Goal: Find specific page/section: Find specific page/section

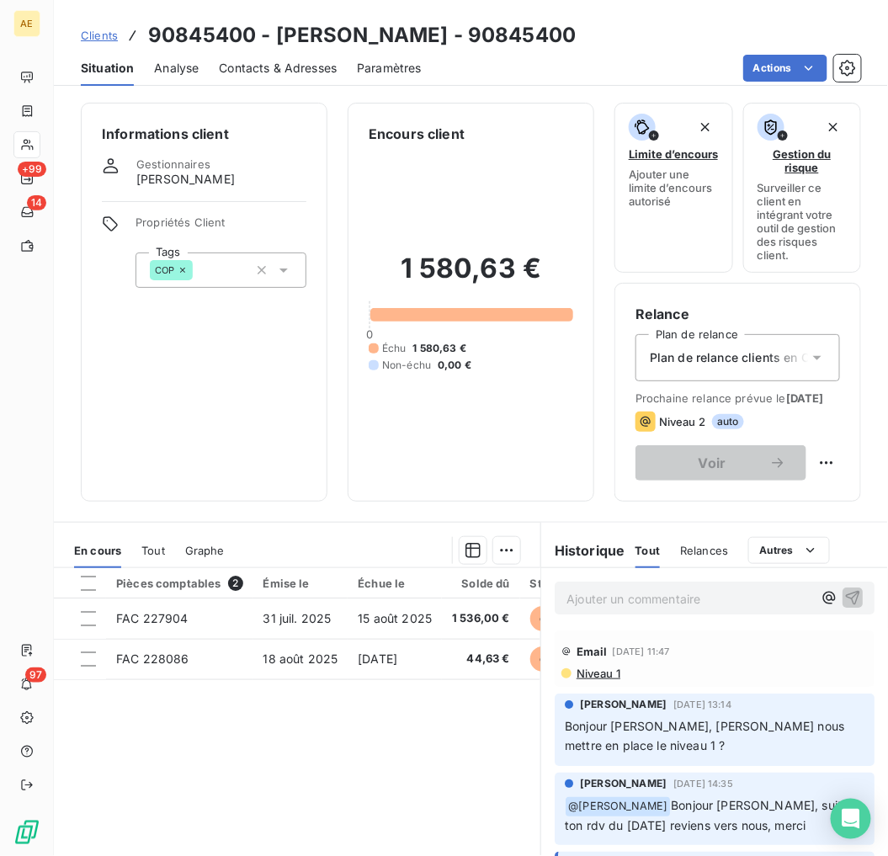
click at [108, 29] on span "Clients" at bounding box center [99, 35] width 37 height 13
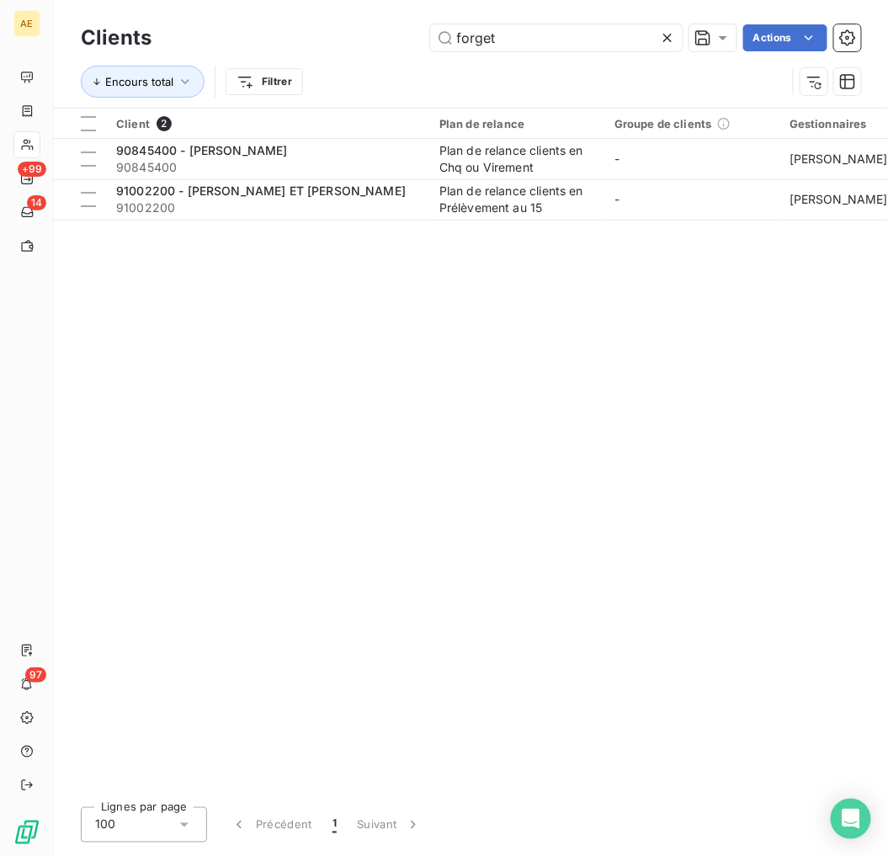
drag, startPoint x: 574, startPoint y: 26, endPoint x: 173, endPoint y: 17, distance: 400.7
click at [170, 19] on div "Clients forget Actions Encours total Filtrer" at bounding box center [471, 54] width 834 height 108
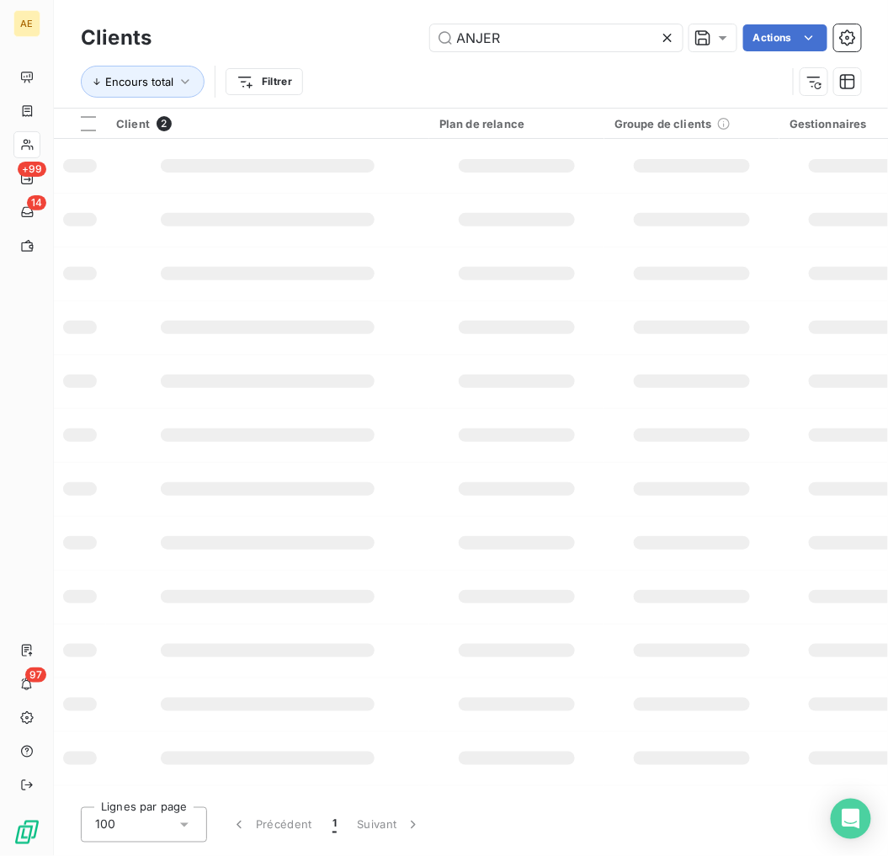
type input "ANJER"
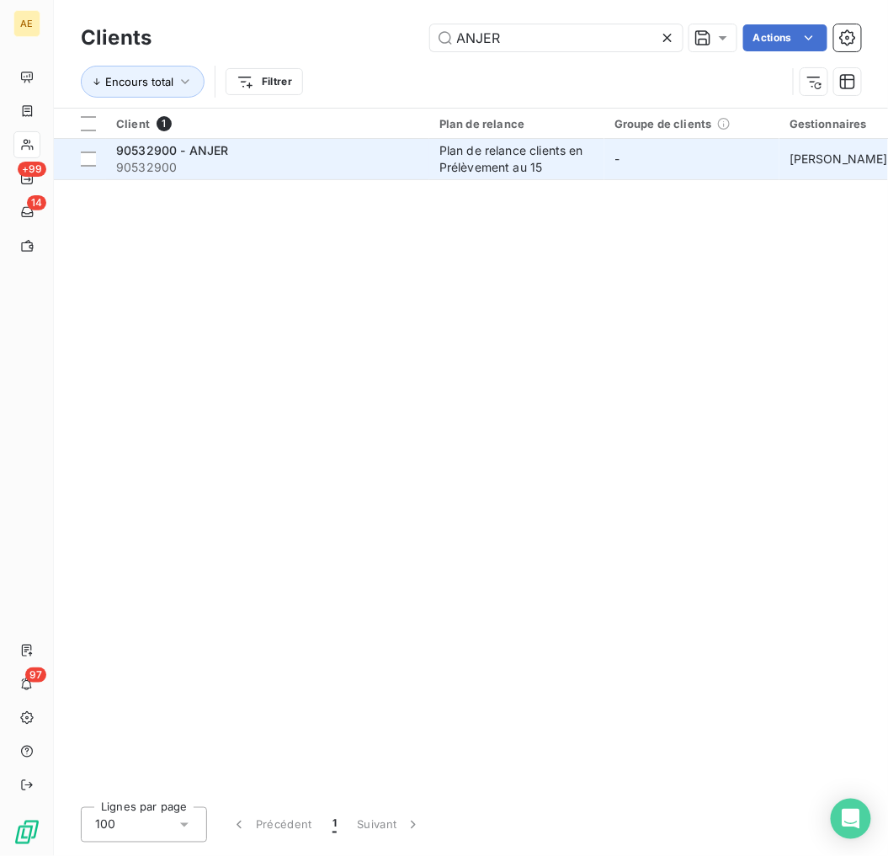
click at [242, 145] on div "90532900 - ANJER" at bounding box center [267, 150] width 303 height 17
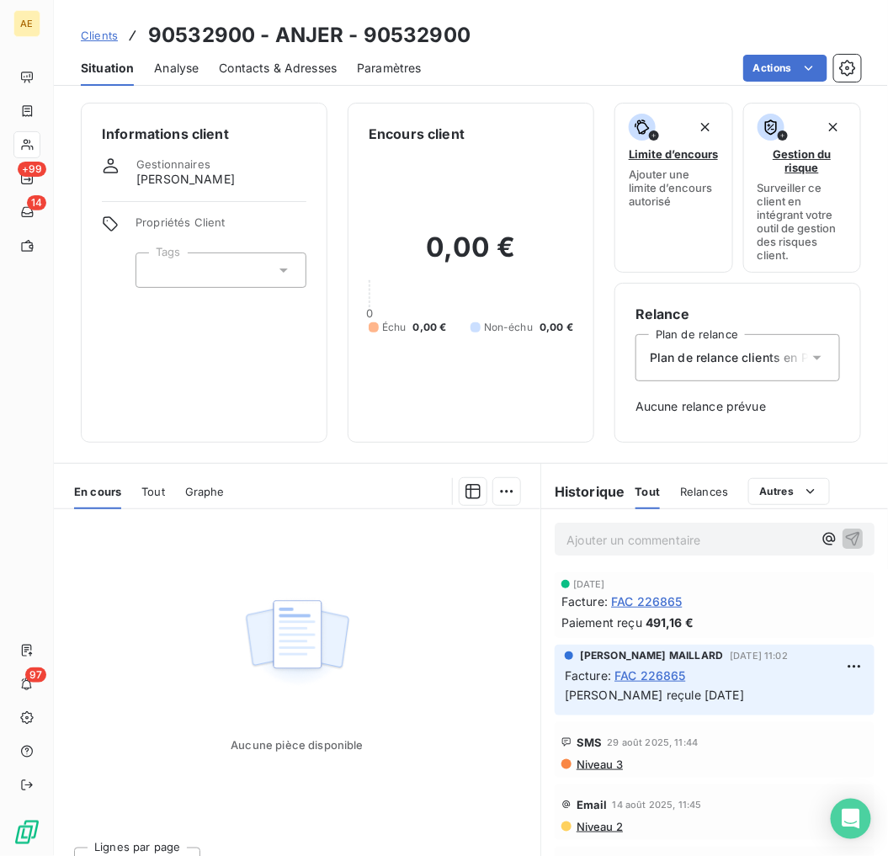
click at [89, 37] on span "Clients" at bounding box center [99, 35] width 37 height 13
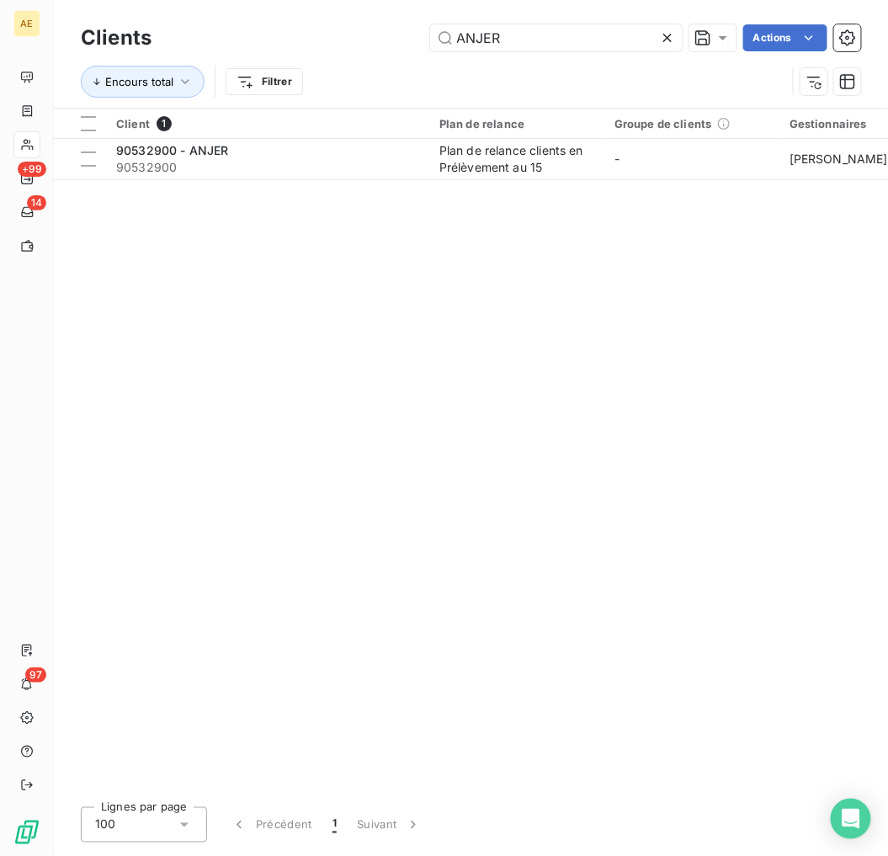
drag, startPoint x: 510, startPoint y: 40, endPoint x: 359, endPoint y: 19, distance: 152.1
click at [359, 20] on div "Clients ANJER Actions" at bounding box center [471, 37] width 780 height 35
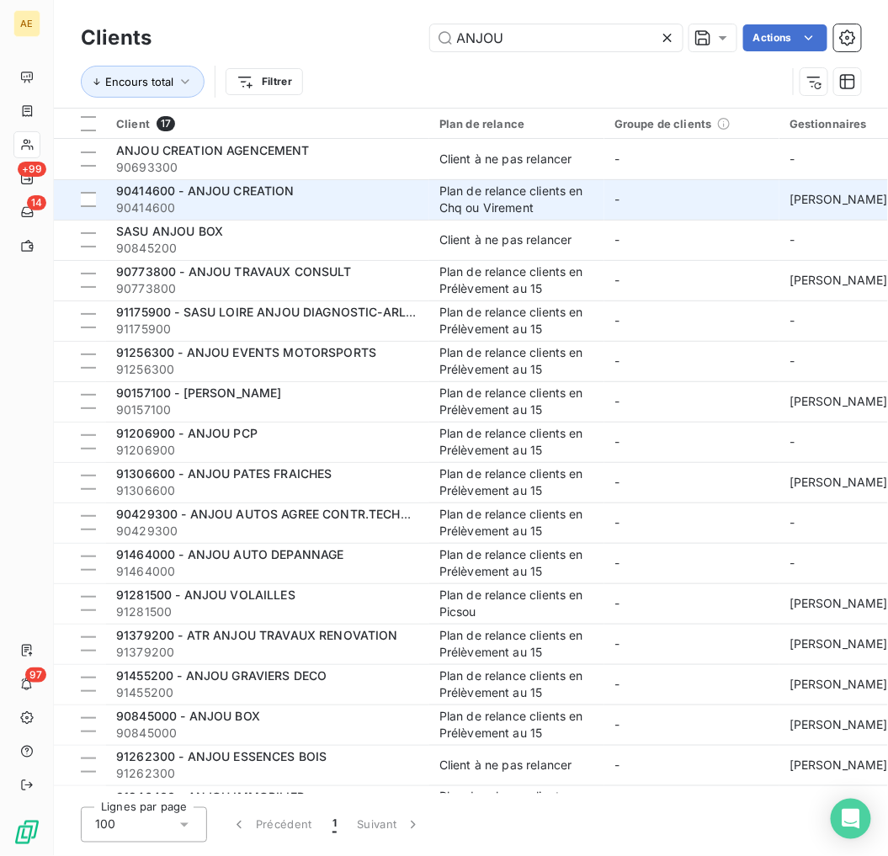
type input "ANJOU"
click at [343, 199] on span "90414600" at bounding box center [267, 207] width 303 height 17
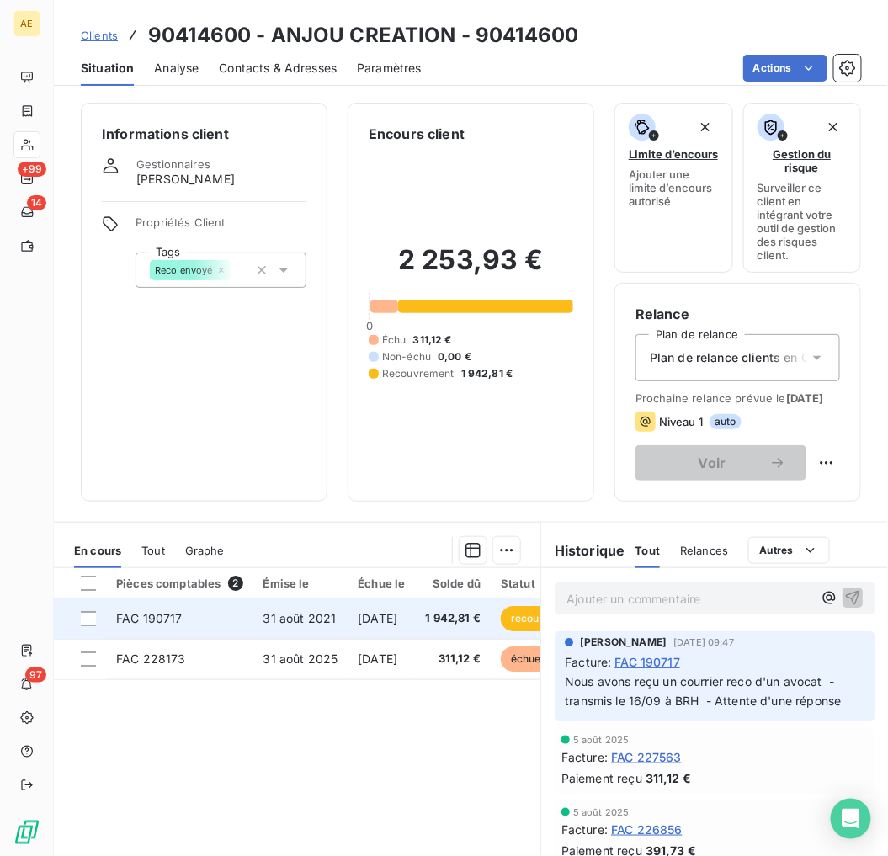
click at [227, 639] on td "FAC 190717" at bounding box center [179, 618] width 147 height 40
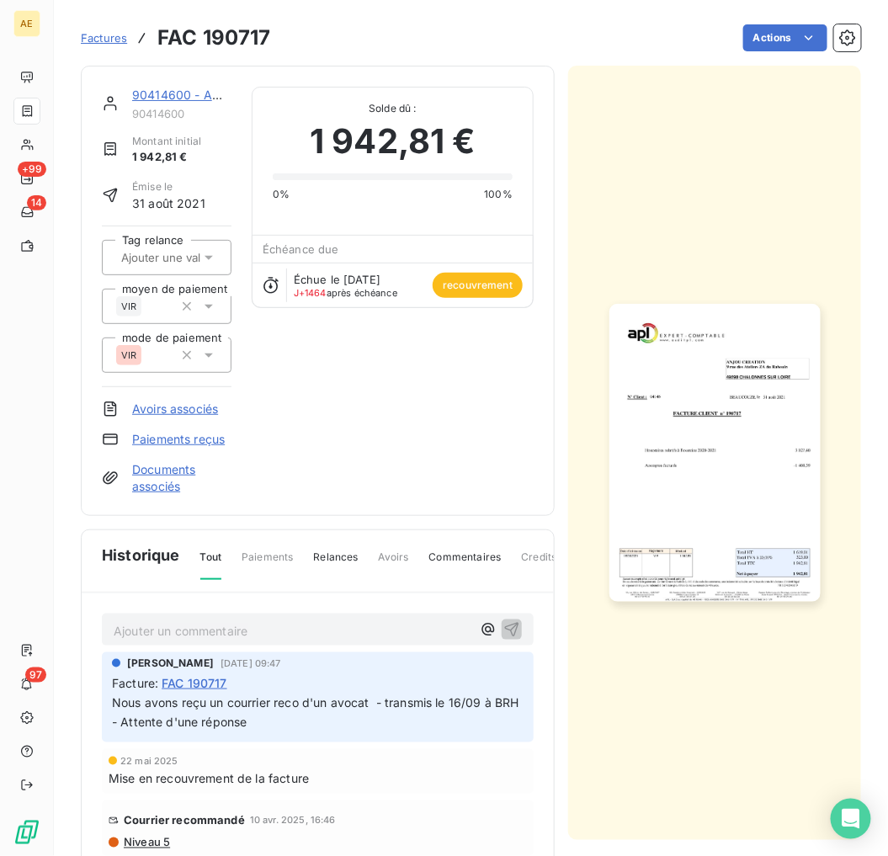
click at [667, 393] on img "button" at bounding box center [714, 453] width 211 height 299
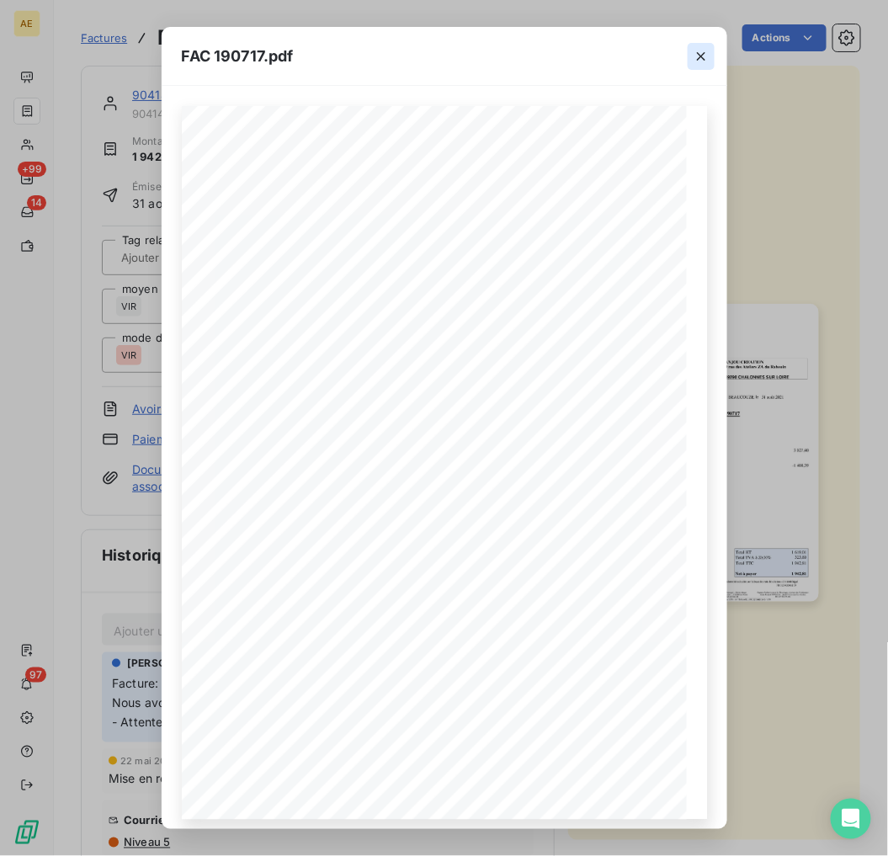
click at [702, 64] on button "button" at bounding box center [701, 56] width 27 height 27
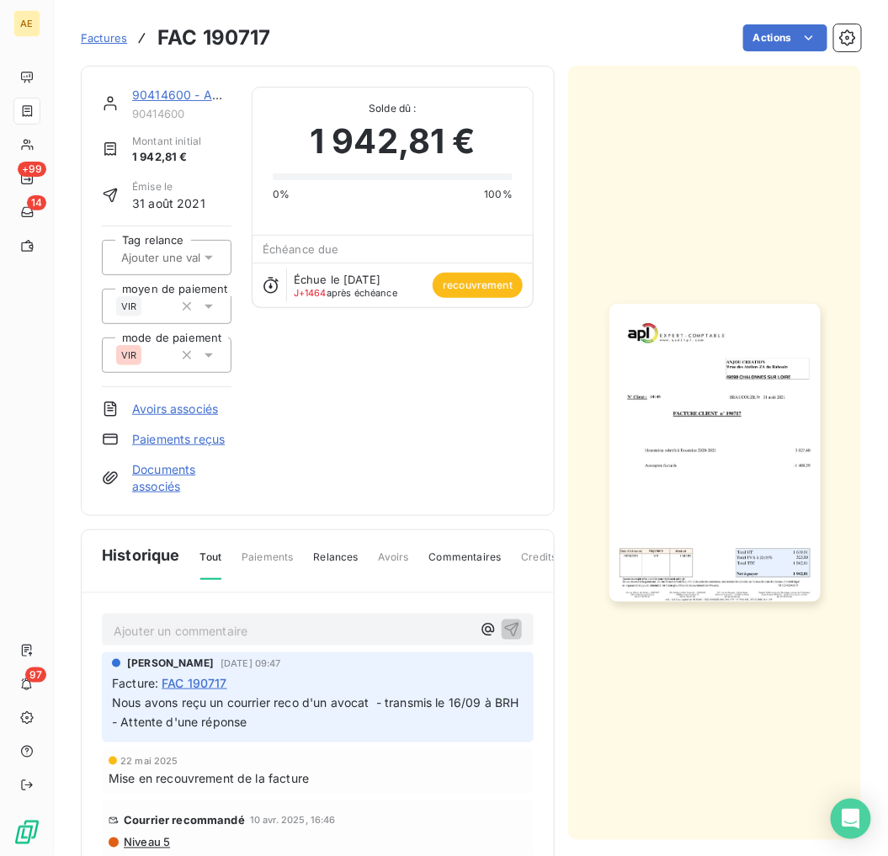
click at [720, 348] on img "button" at bounding box center [714, 453] width 211 height 299
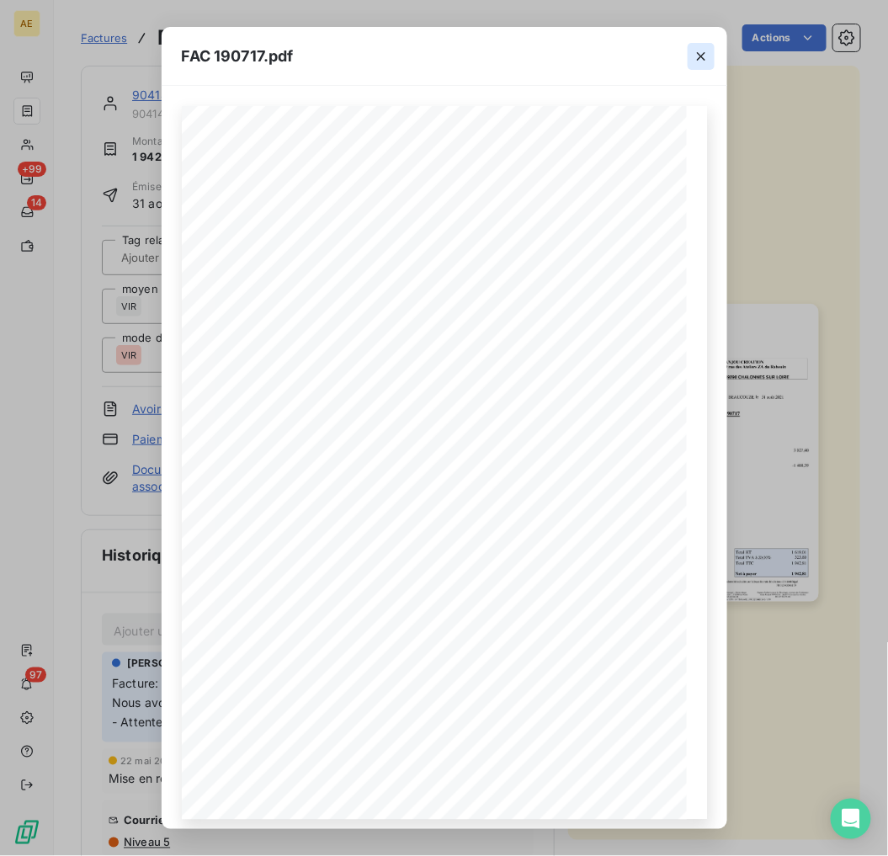
click at [699, 52] on icon "button" at bounding box center [701, 56] width 17 height 17
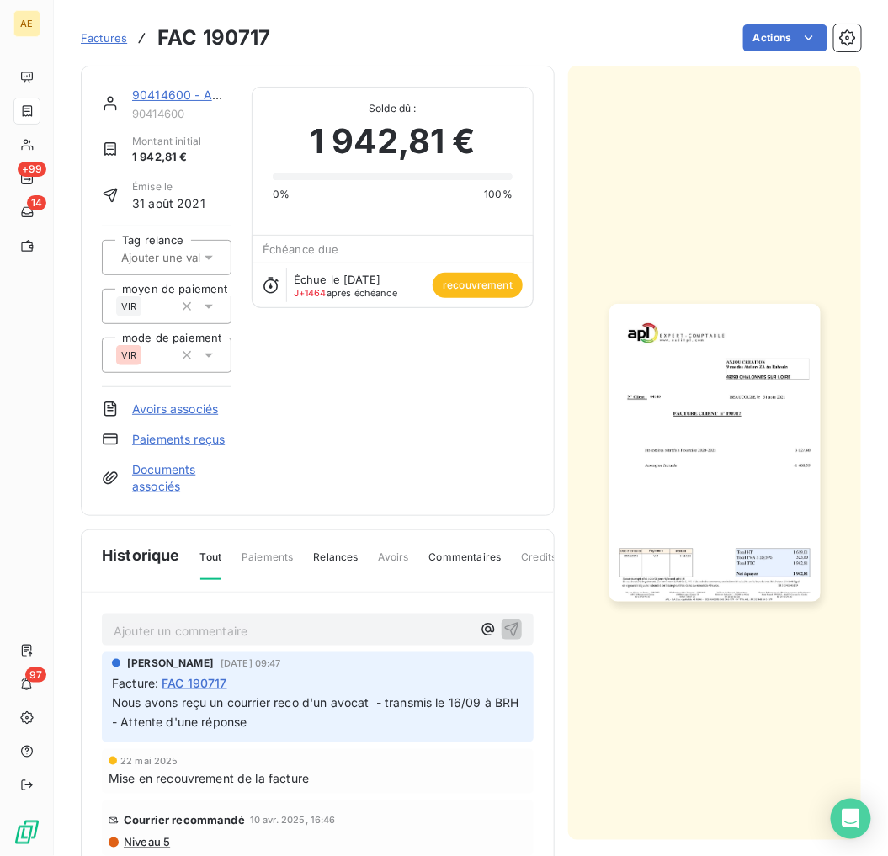
click at [158, 97] on link "90414600 - ANJOU CREATION" at bounding box center [221, 95] width 178 height 14
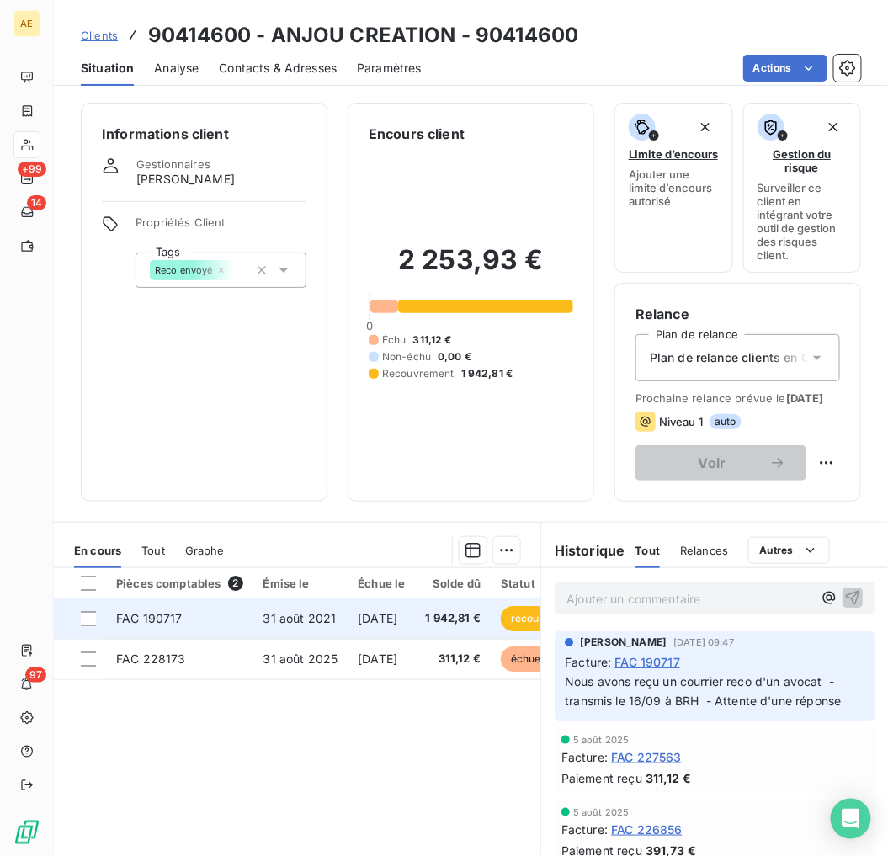
click at [315, 639] on td "31 août 2021" at bounding box center [300, 618] width 95 height 40
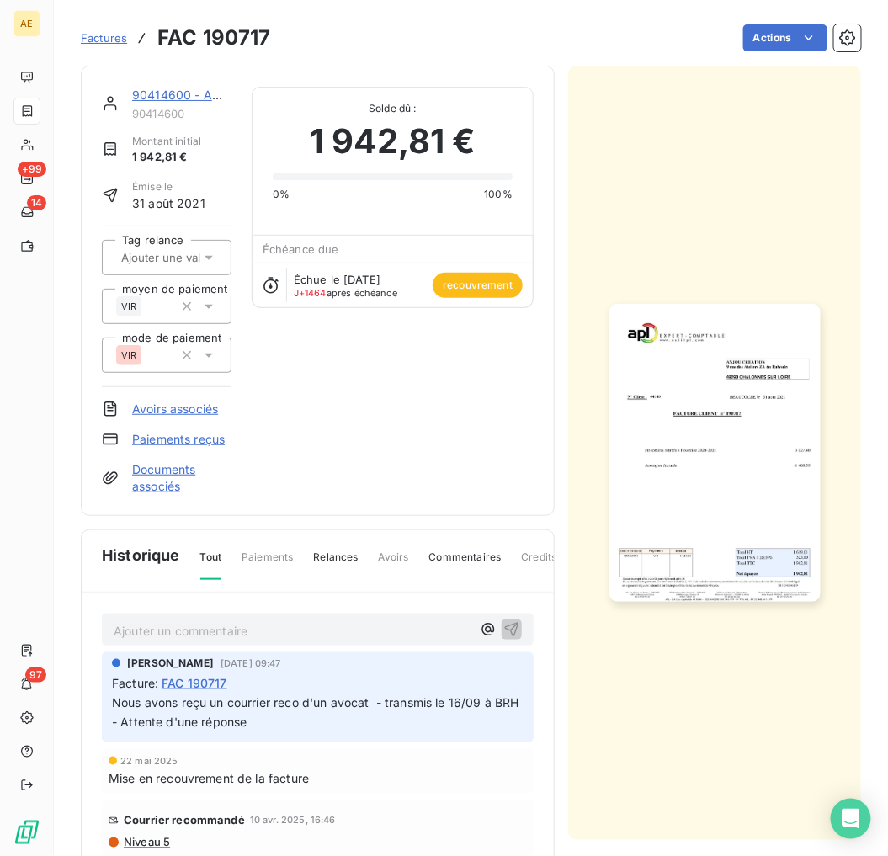
click at [691, 441] on img "button" at bounding box center [714, 453] width 211 height 299
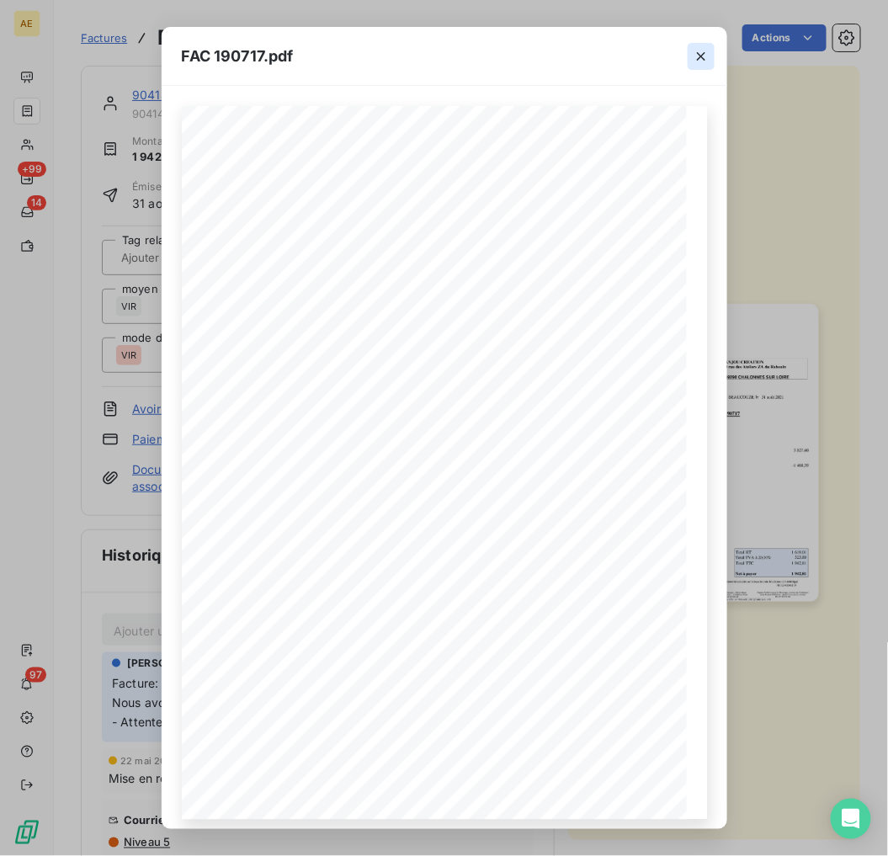
click at [701, 59] on icon "button" at bounding box center [701, 56] width 17 height 17
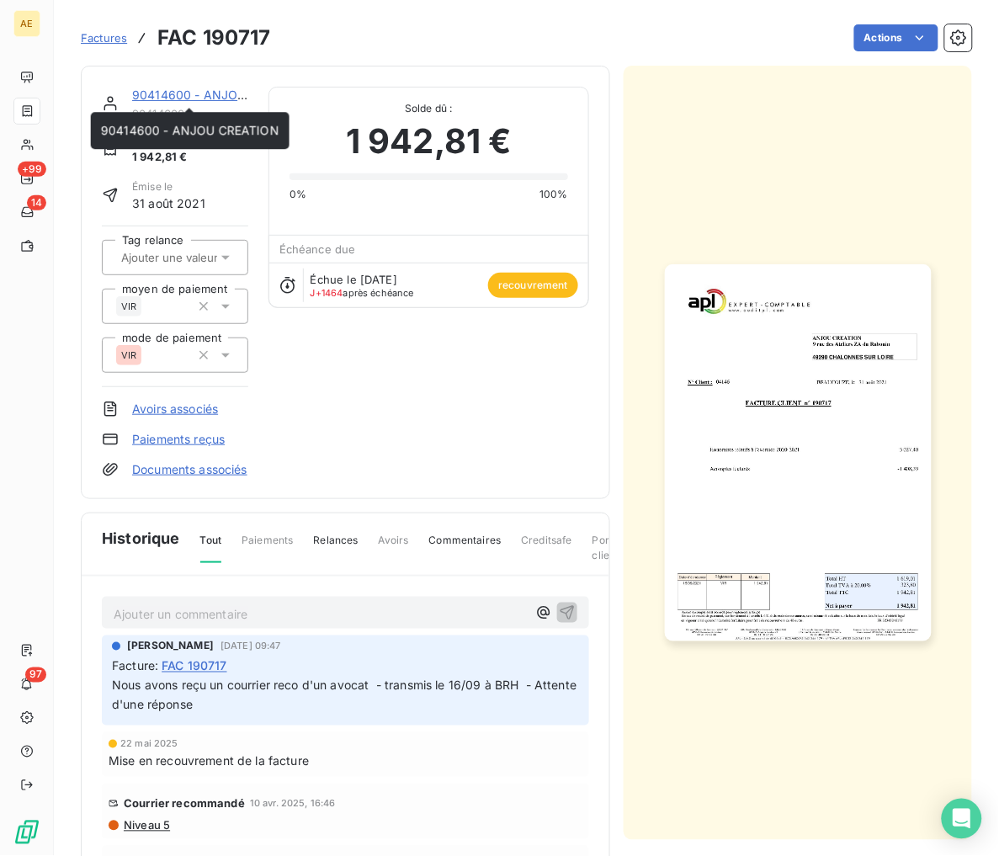
click at [179, 90] on link "90414600 - ANJOU CREATION" at bounding box center [221, 95] width 178 height 14
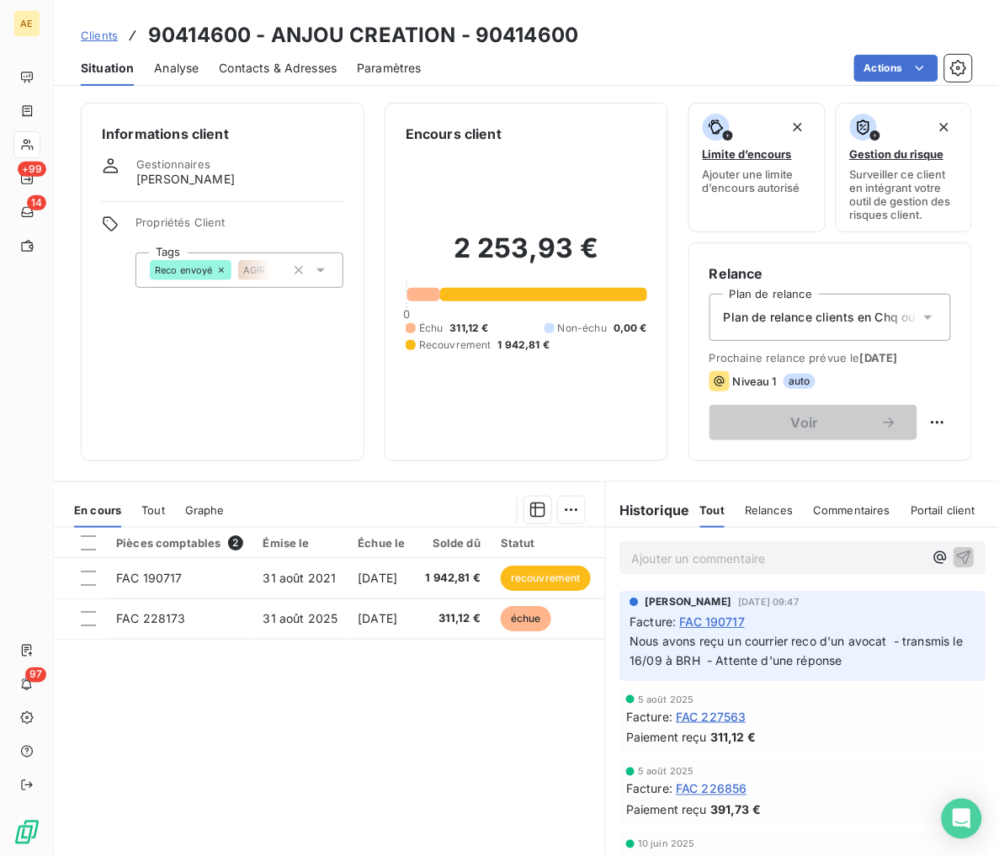
click at [103, 36] on span "Clients" at bounding box center [99, 35] width 37 height 13
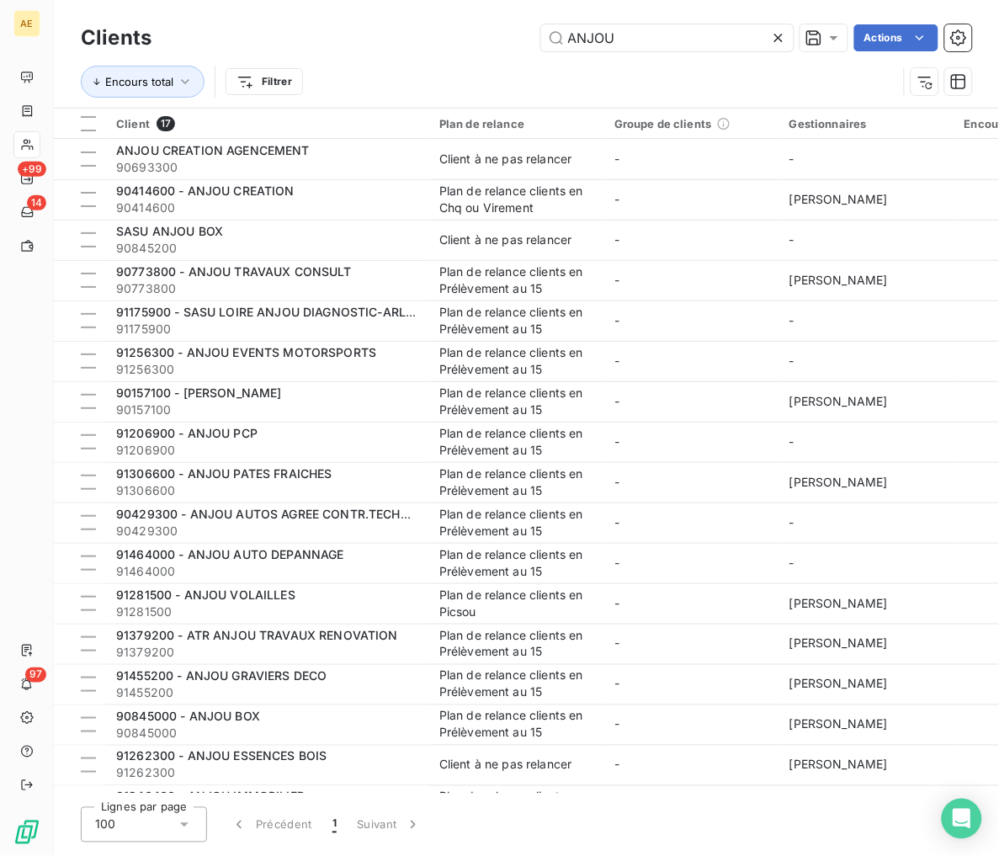
drag, startPoint x: 633, startPoint y: 34, endPoint x: 375, endPoint y: 39, distance: 257.6
click at [375, 39] on div "ANJOU Actions" at bounding box center [572, 37] width 800 height 27
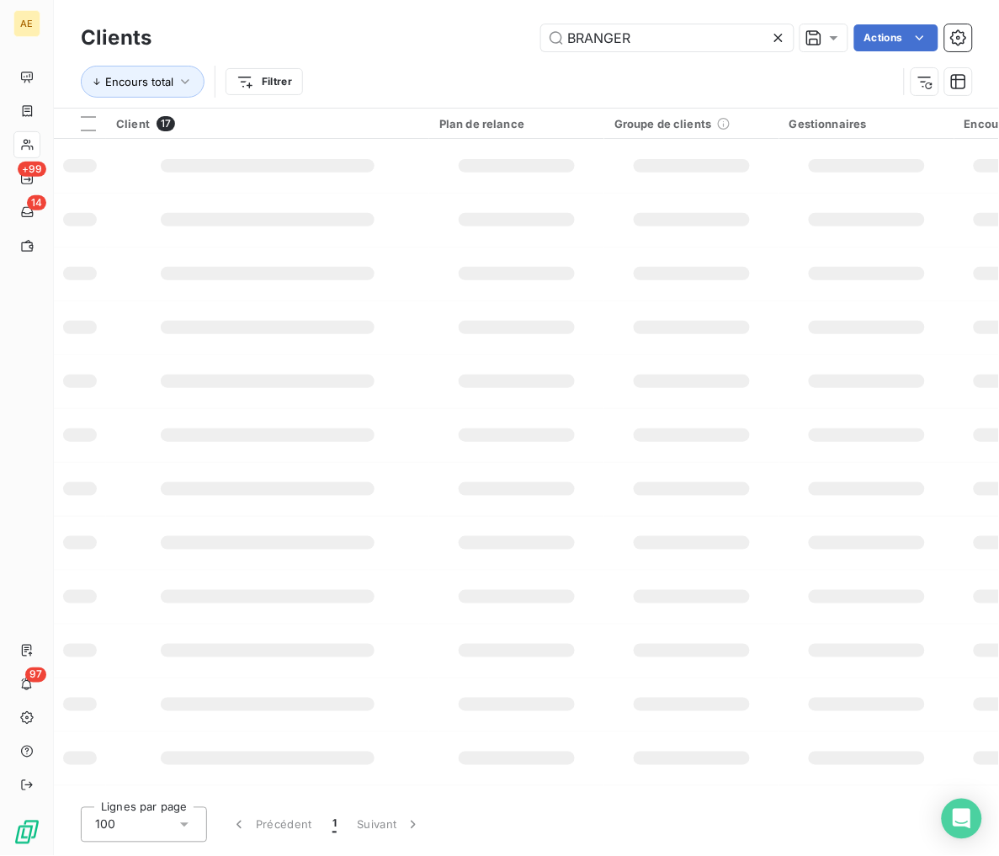
type input "BRANGER"
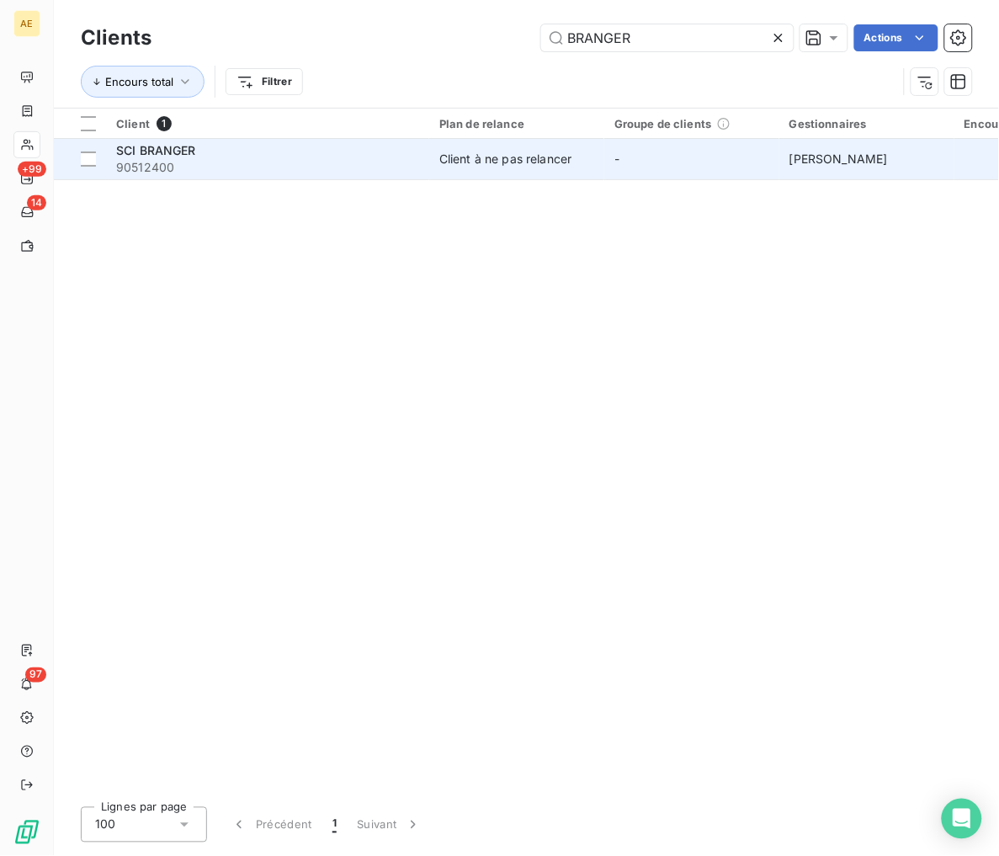
click at [341, 166] on span "90512400" at bounding box center [267, 167] width 303 height 17
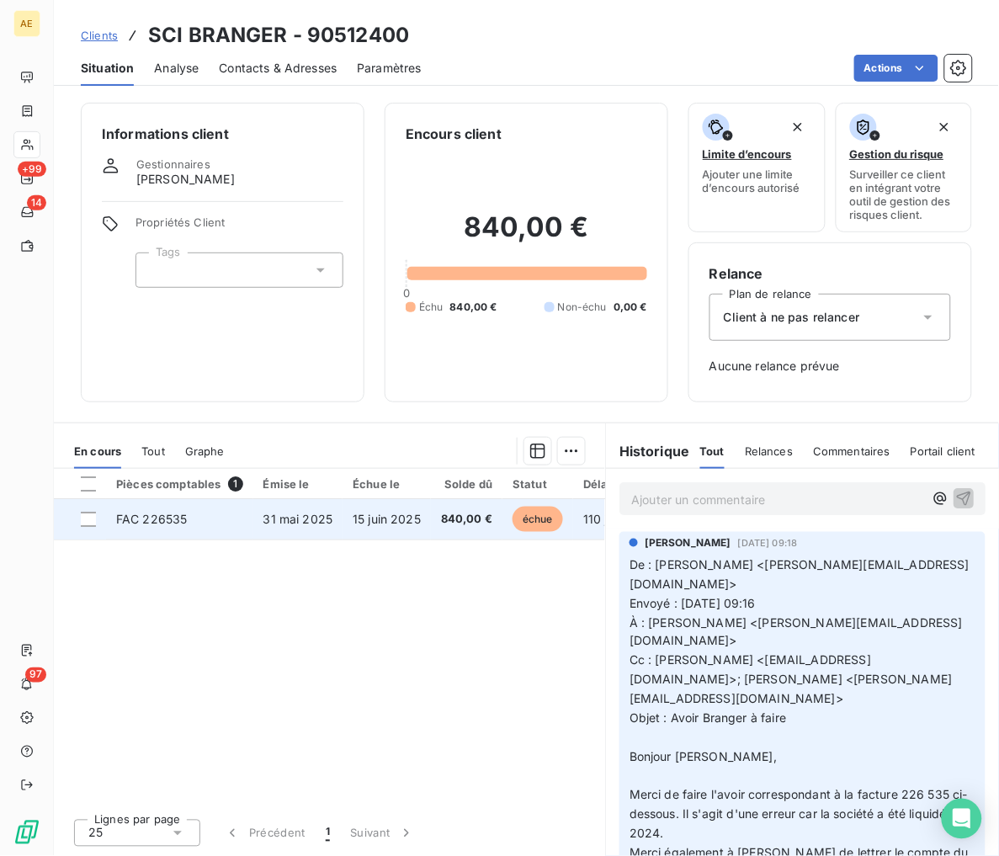
click at [394, 519] on span "15 juin 2025" at bounding box center [387, 519] width 68 height 14
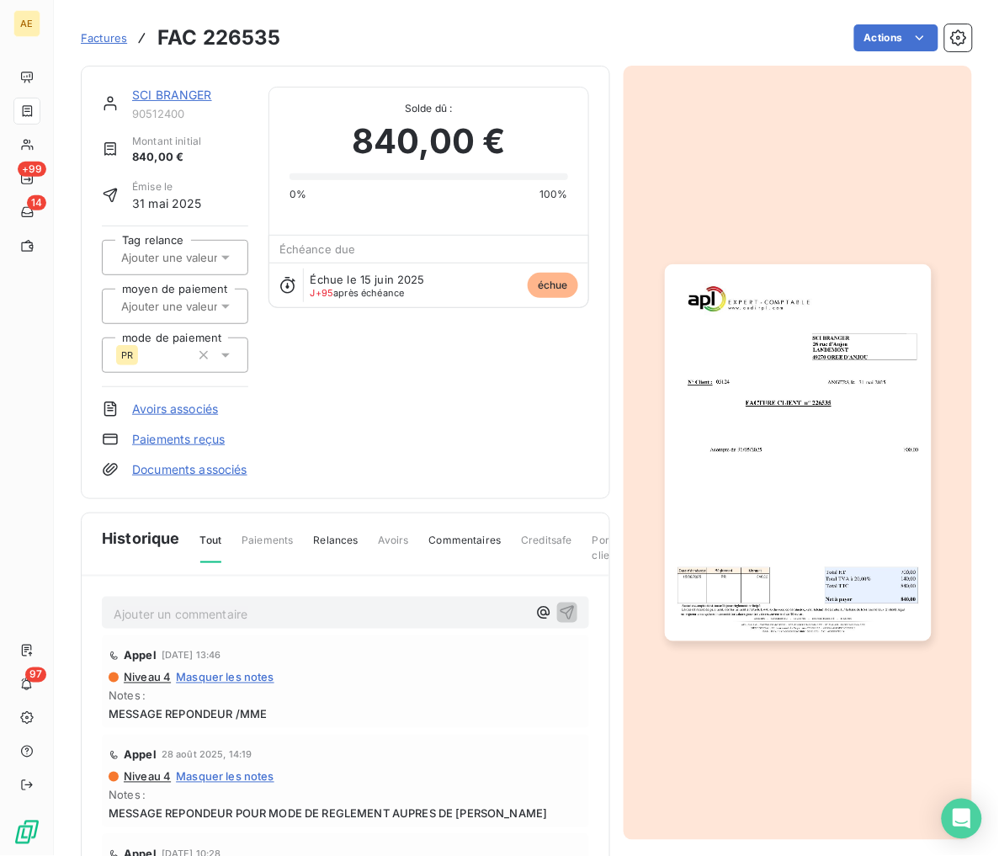
click at [751, 447] on img "button" at bounding box center [798, 452] width 267 height 377
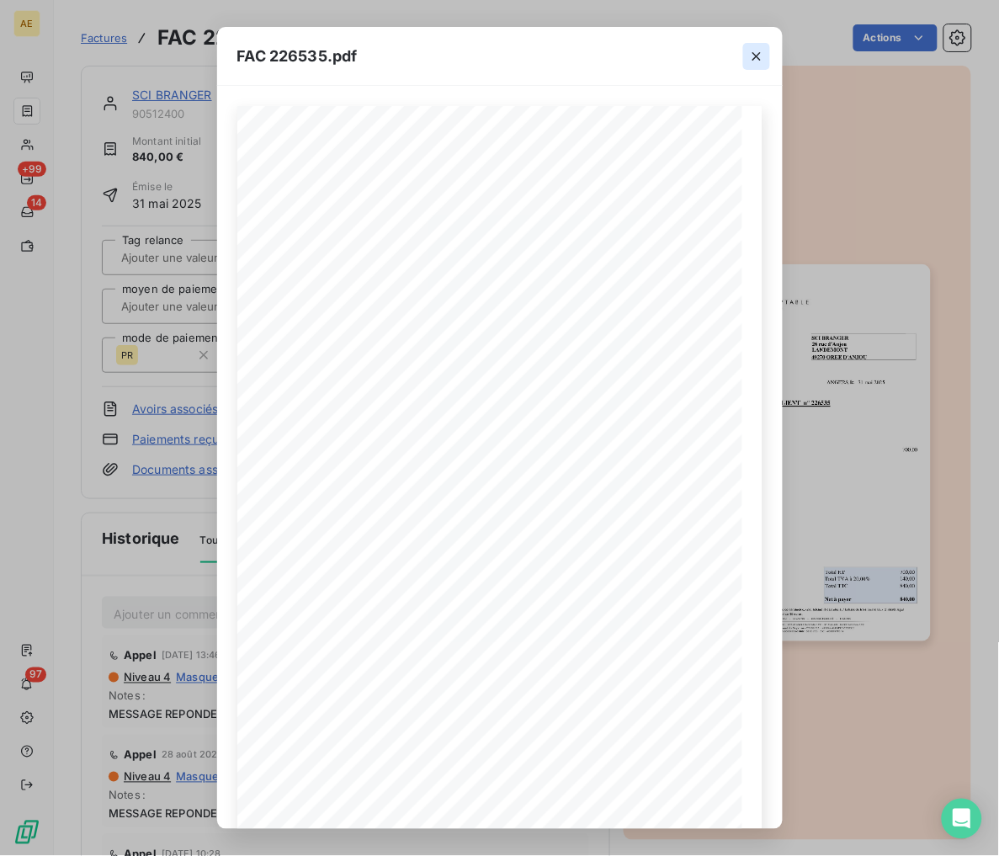
click at [758, 60] on icon "button" at bounding box center [756, 56] width 17 height 17
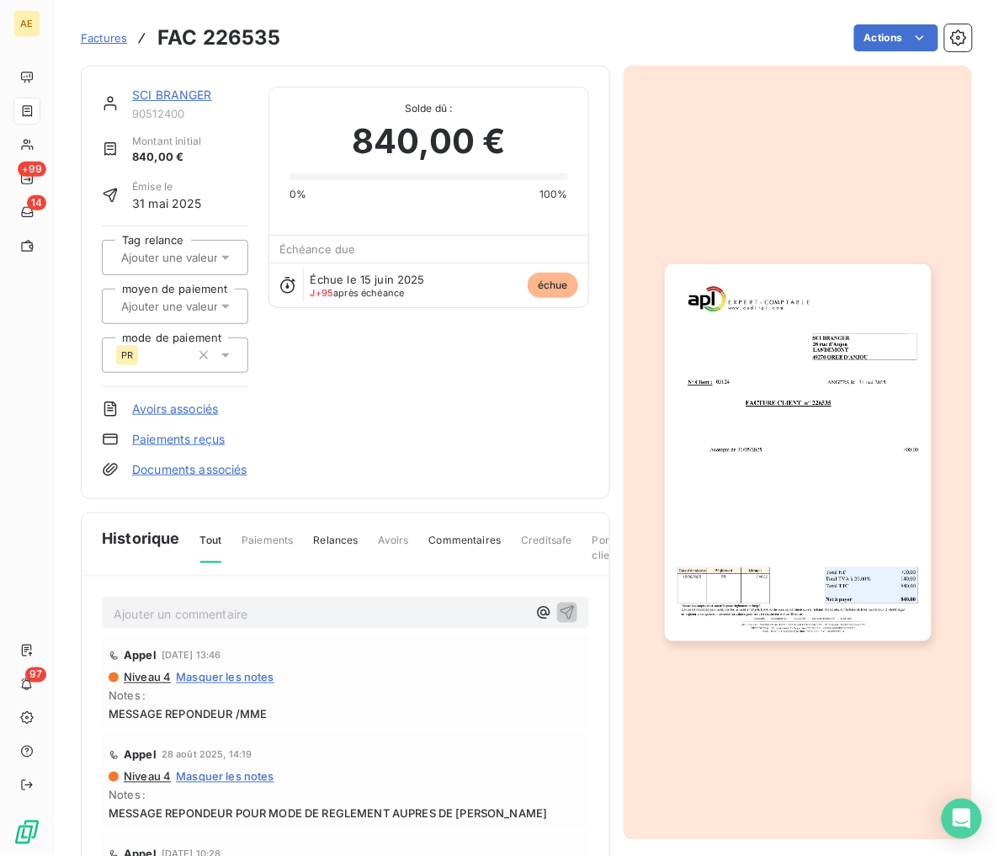
click at [157, 88] on link "SCI BRANGER" at bounding box center [172, 95] width 80 height 14
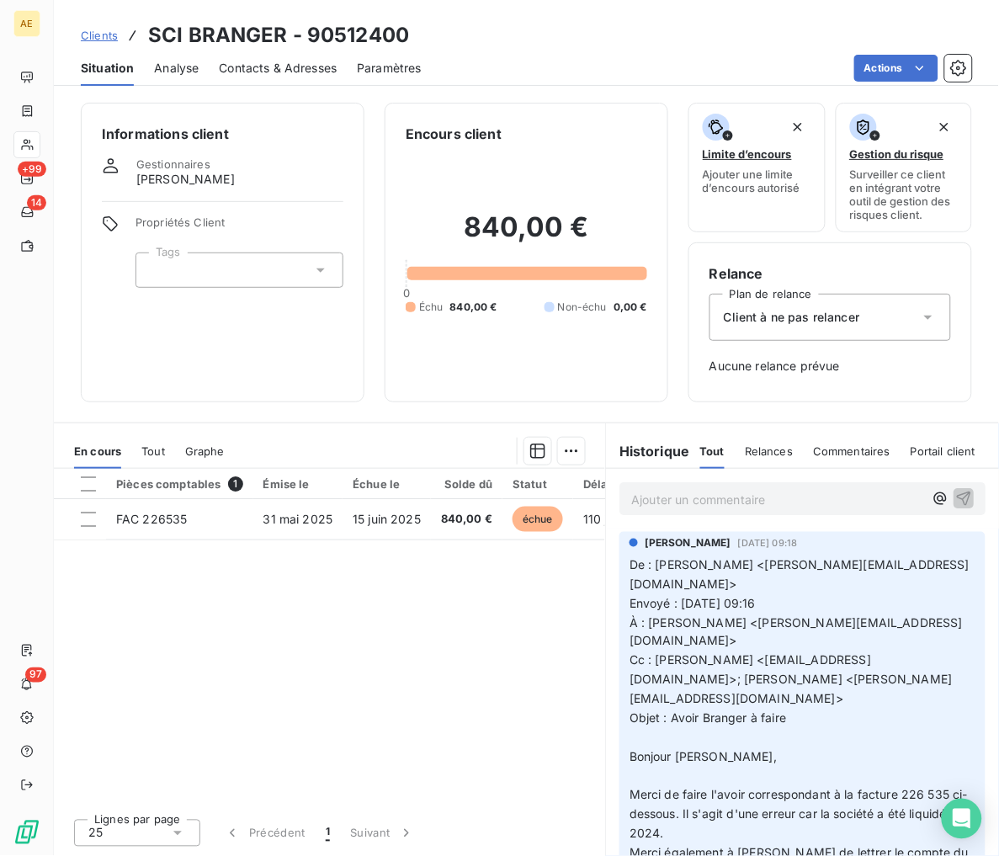
click at [291, 677] on div "Pièces comptables 1 Émise le Échue le Solde dû Statut Délai Retard mode de paie…" at bounding box center [329, 637] width 551 height 337
